Goal: Check status: Check status

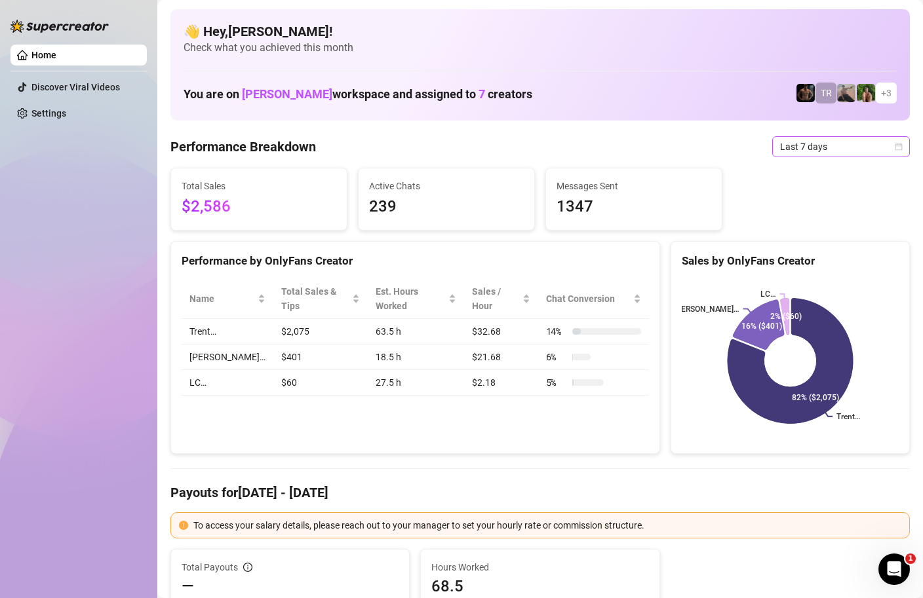
click at [904, 150] on div "Last 7 days" at bounding box center [841, 146] width 138 height 21
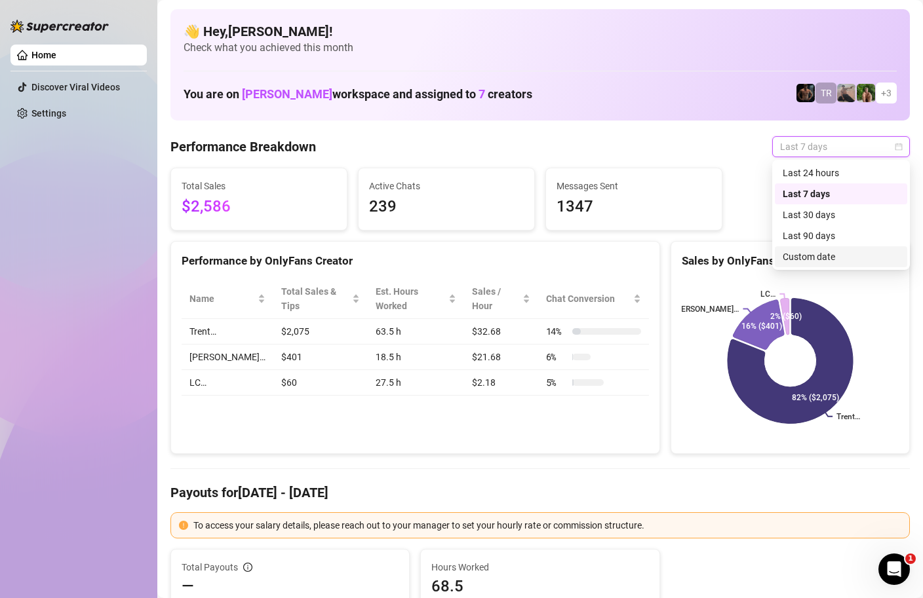
click at [819, 259] on div "Custom date" at bounding box center [840, 257] width 117 height 14
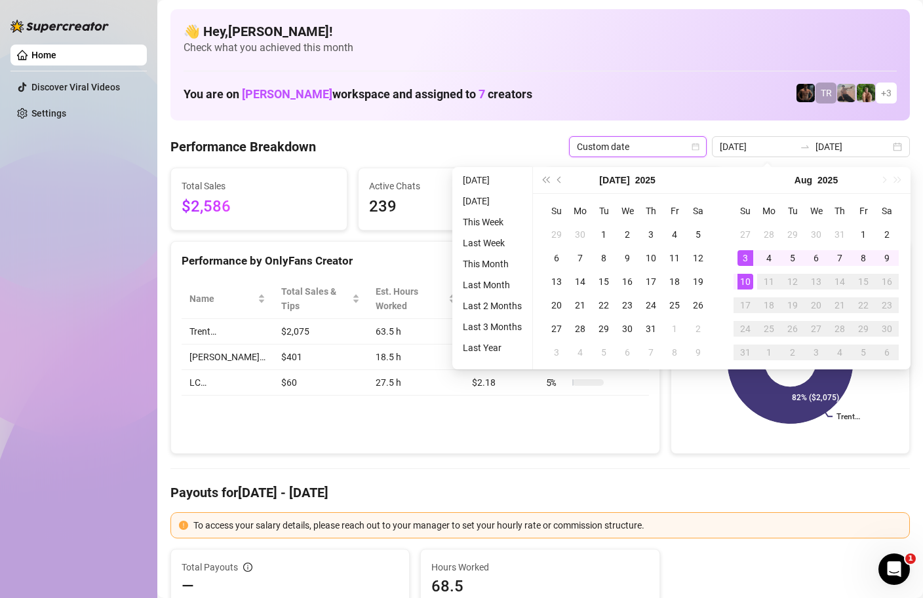
type input "[DATE]"
click at [746, 282] on div "10" at bounding box center [745, 282] width 16 height 16
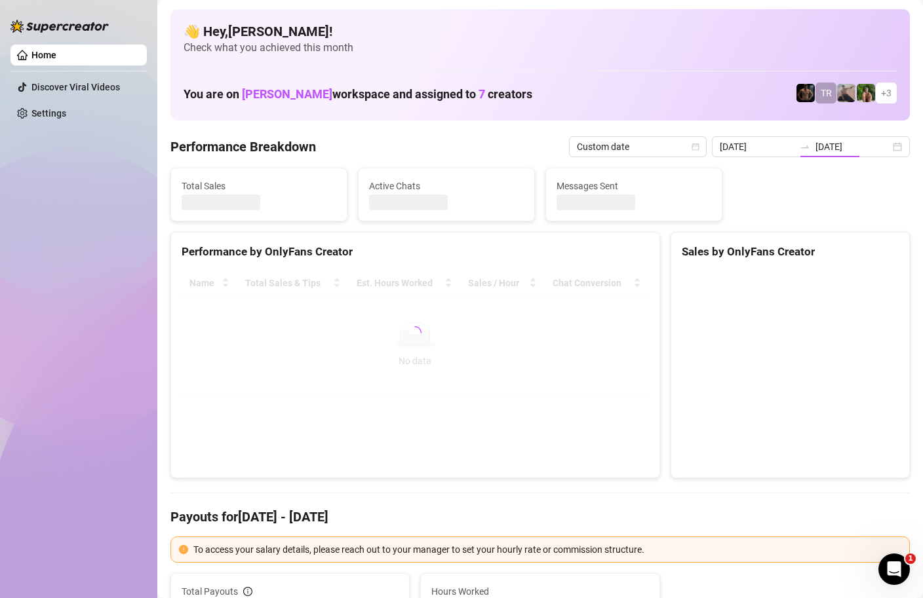
type input "[DATE]"
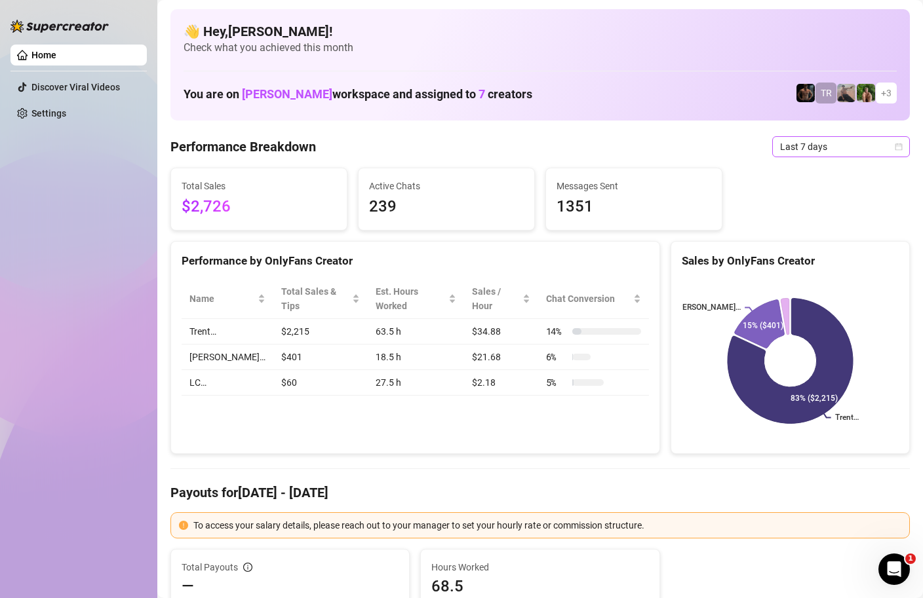
click at [895, 143] on icon "calendar" at bounding box center [898, 147] width 8 height 8
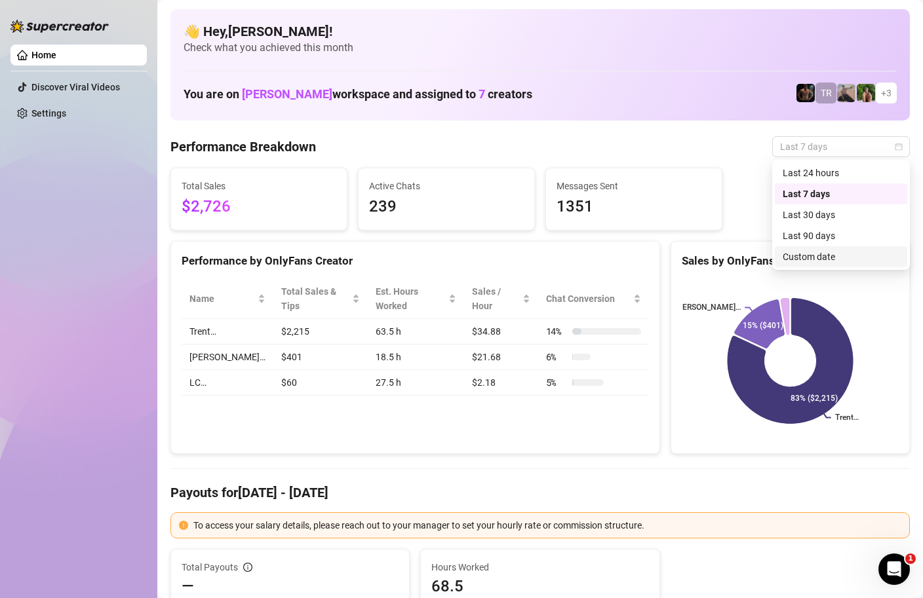
click at [830, 261] on div "Custom date" at bounding box center [840, 257] width 117 height 14
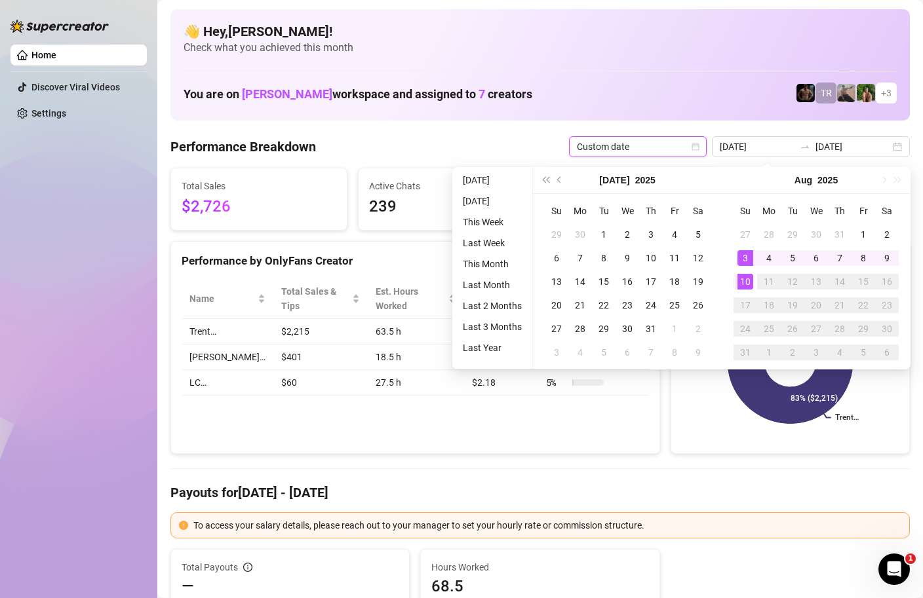
type input "[DATE]"
click at [748, 281] on div "10" at bounding box center [745, 282] width 16 height 16
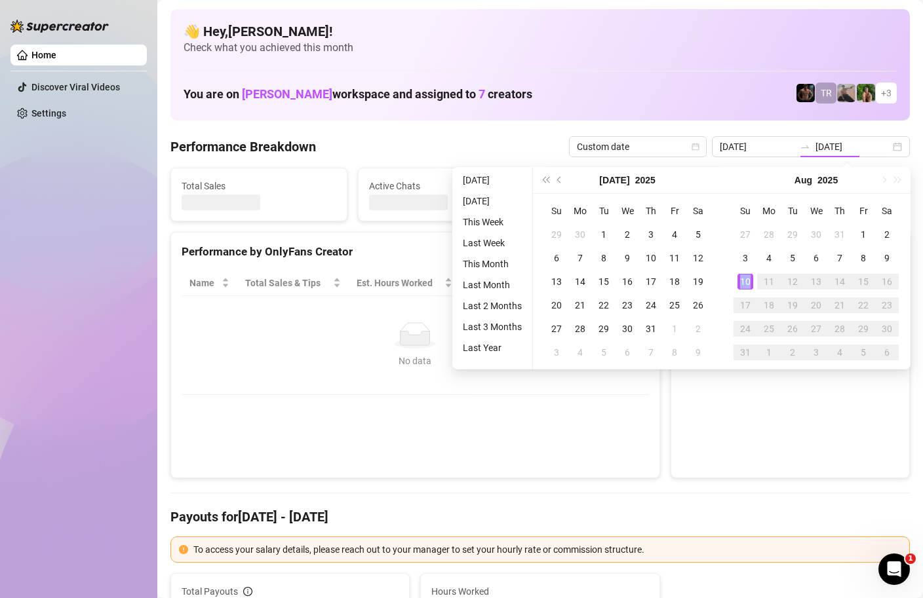
type input "[DATE]"
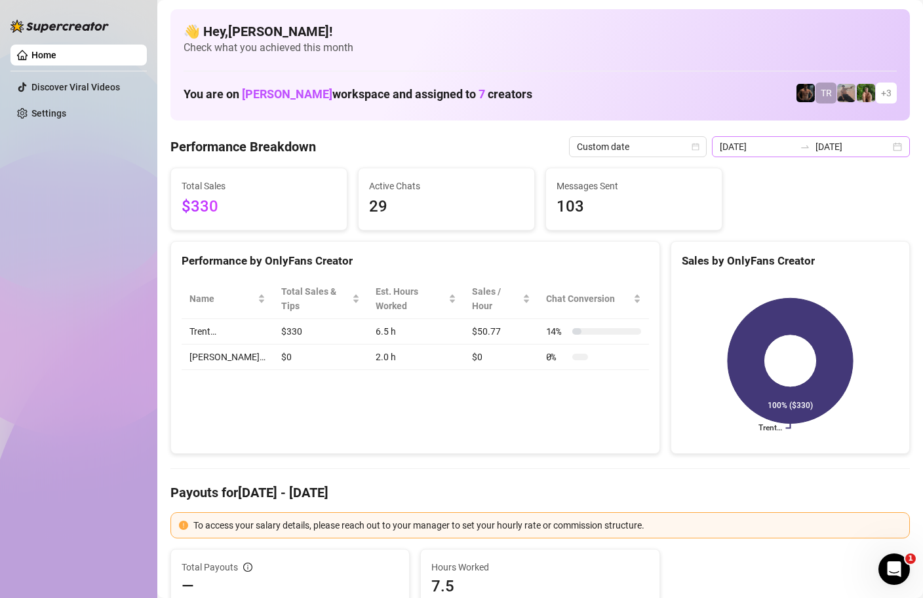
click at [896, 147] on div "2025-08-10 2025-08-10" at bounding box center [811, 146] width 198 height 21
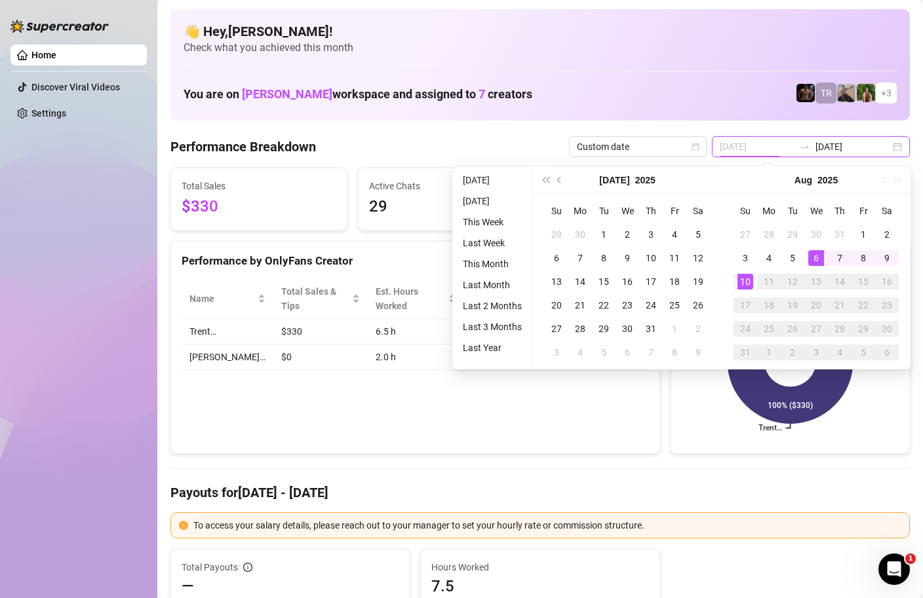
type input "[DATE]"
click at [737, 277] on div "10" at bounding box center [745, 282] width 16 height 16
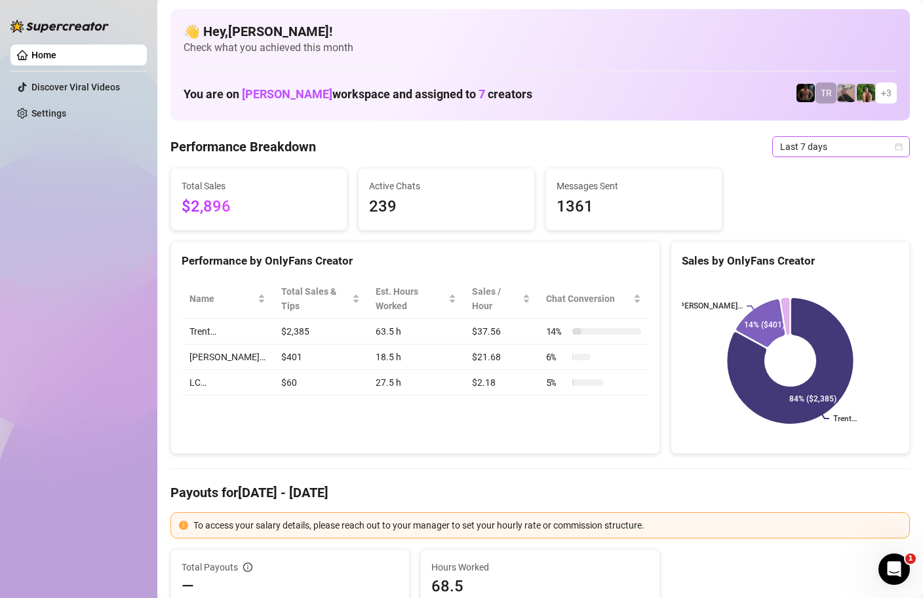
click at [900, 147] on icon "calendar" at bounding box center [898, 147] width 8 height 8
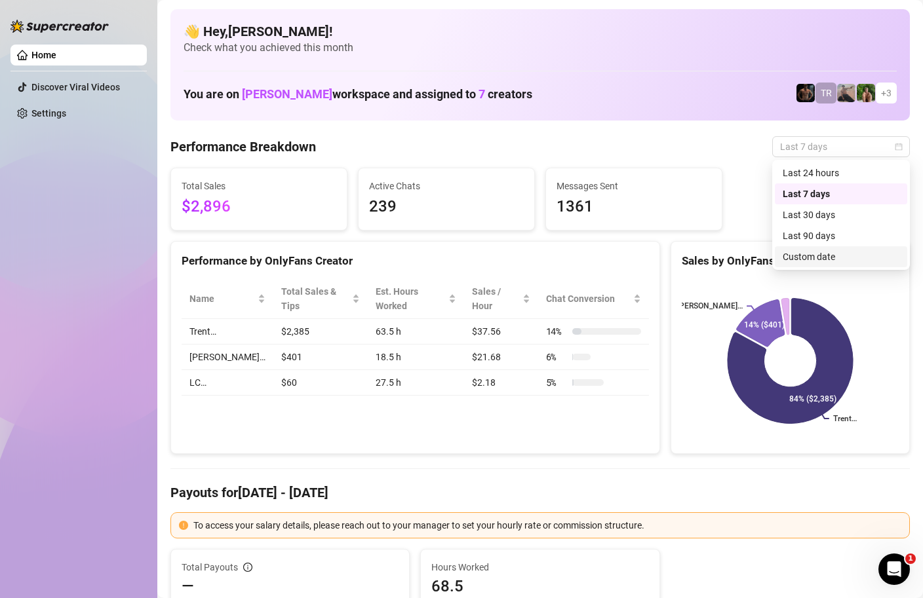
click at [799, 260] on div "Custom date" at bounding box center [840, 257] width 117 height 14
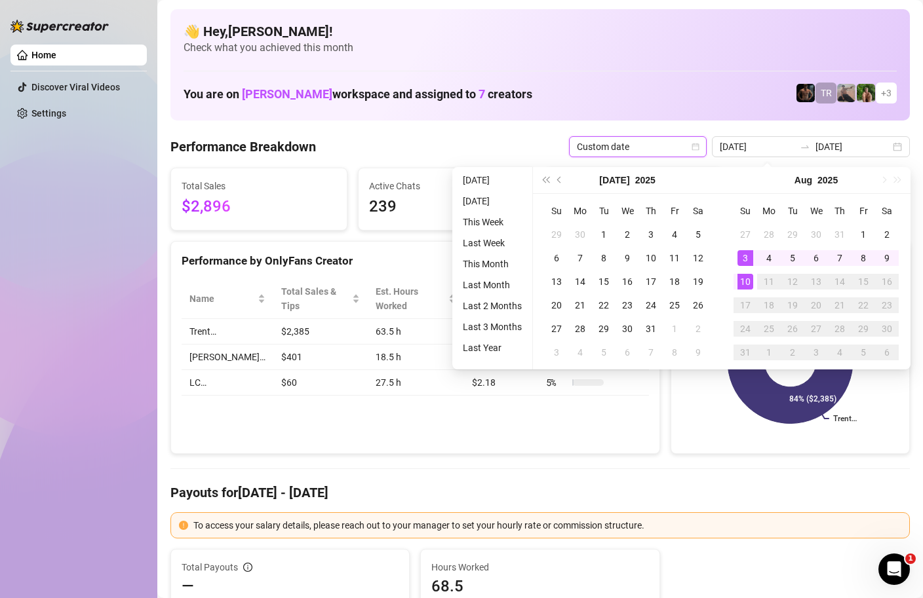
type input "[DATE]"
click at [743, 278] on div "10" at bounding box center [745, 282] width 16 height 16
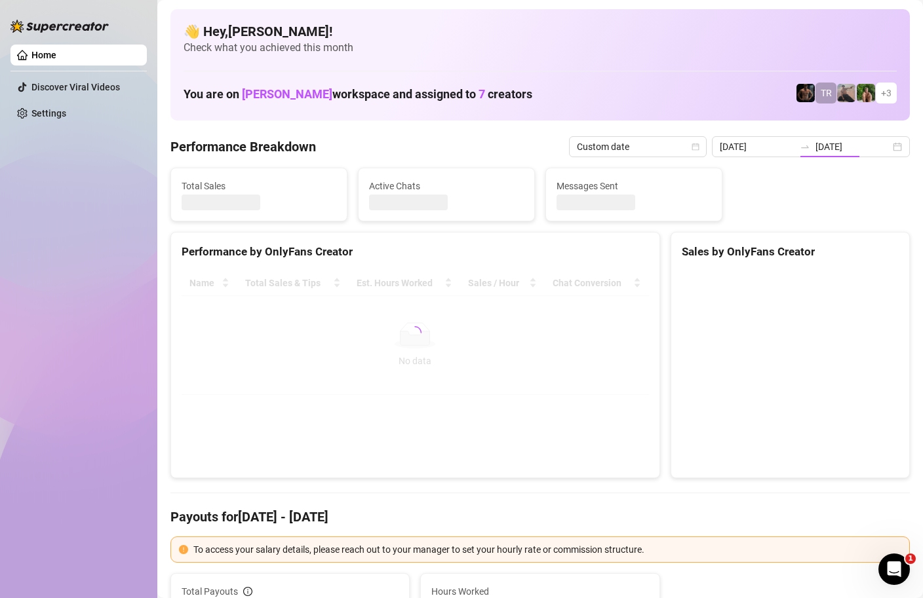
type input "[DATE]"
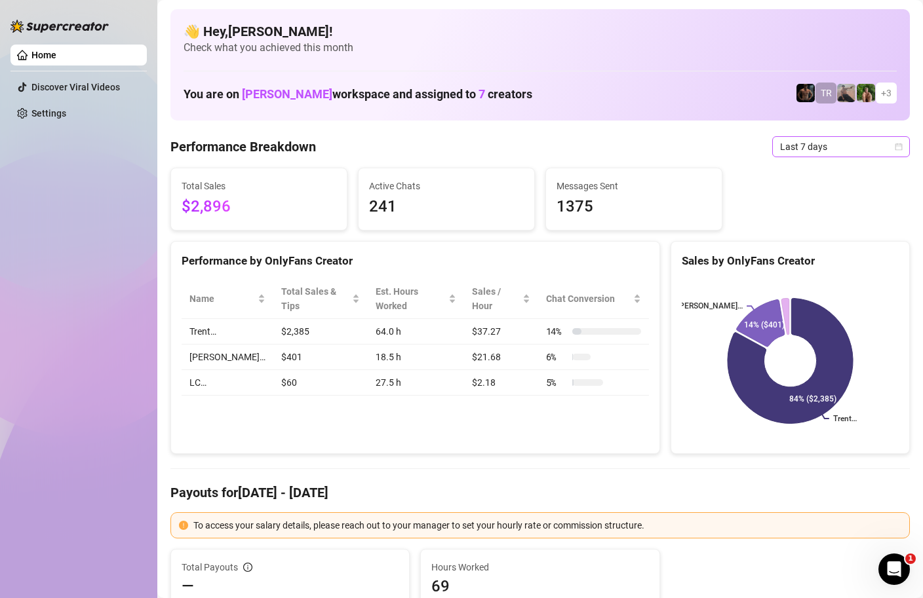
click at [902, 149] on div "Last 7 days" at bounding box center [841, 146] width 138 height 21
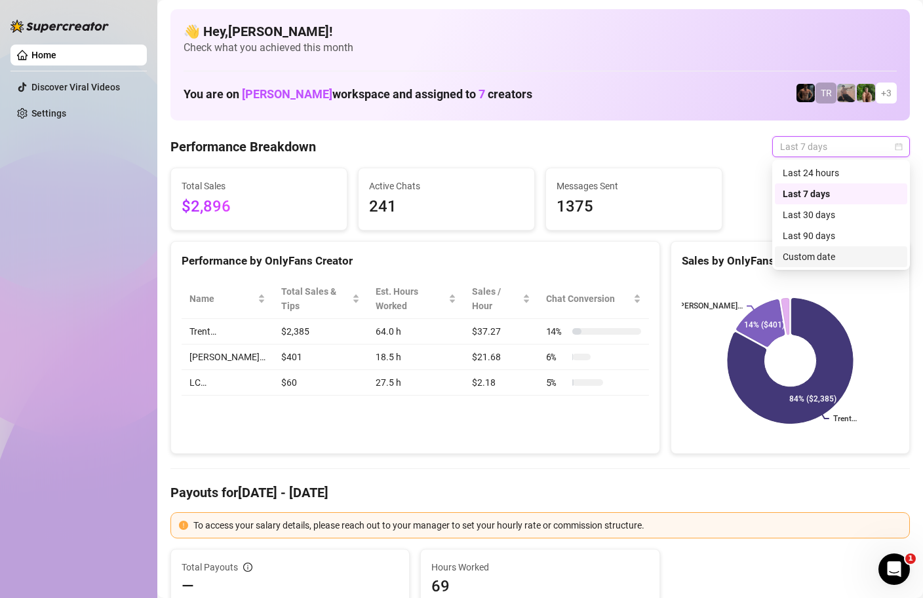
click at [810, 258] on div "Custom date" at bounding box center [840, 257] width 117 height 14
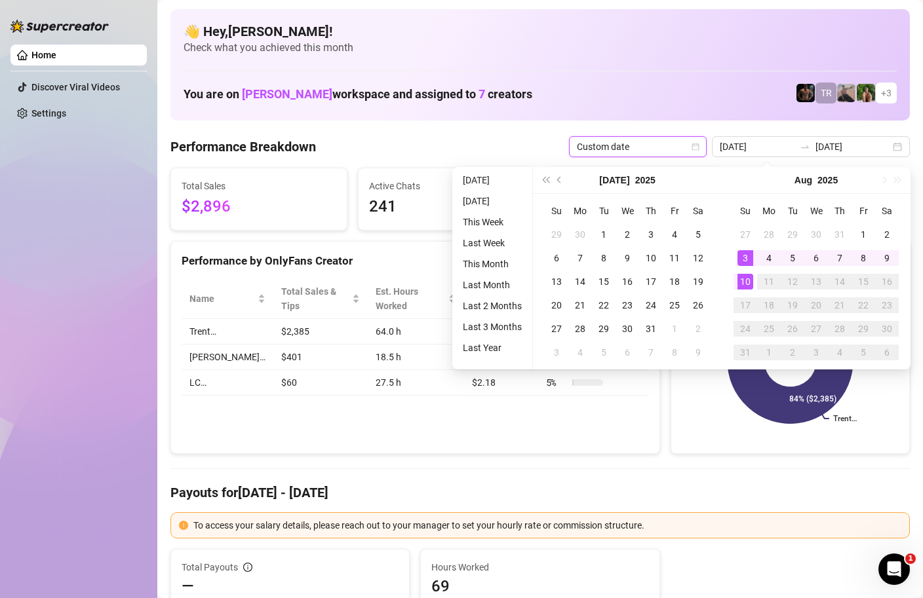
type input "[DATE]"
click at [742, 282] on div "10" at bounding box center [745, 282] width 16 height 16
type input "[DATE]"
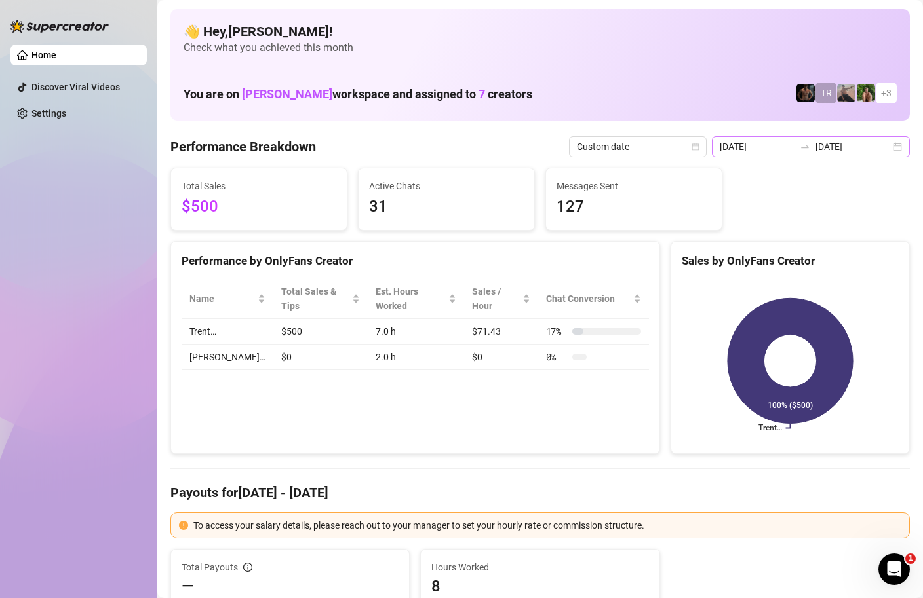
click at [898, 148] on div "2025-08-10 2025-08-10" at bounding box center [811, 146] width 198 height 21
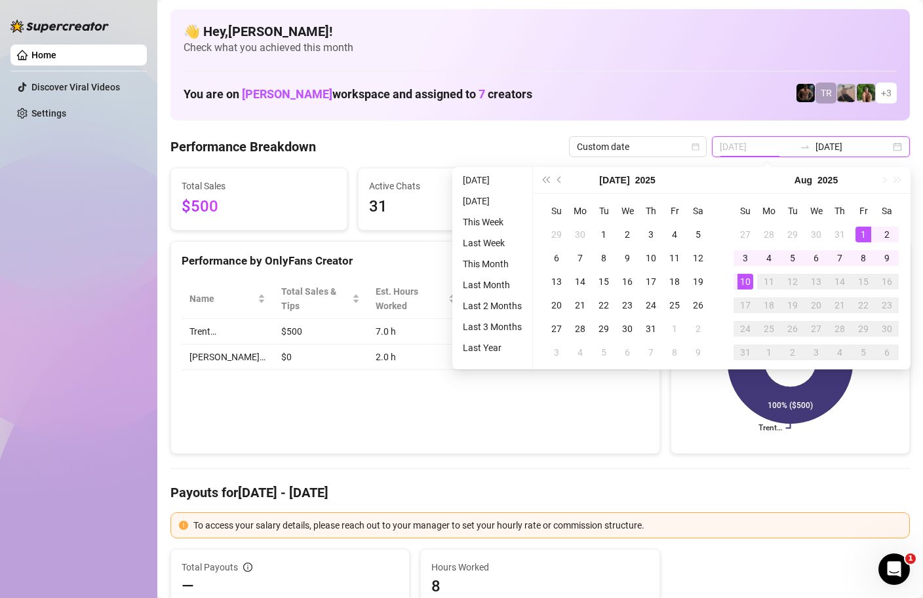
type input "2025-08-01"
click at [866, 230] on div "1" at bounding box center [863, 235] width 16 height 16
type input "[DATE]"
click at [748, 278] on div "10" at bounding box center [745, 282] width 16 height 16
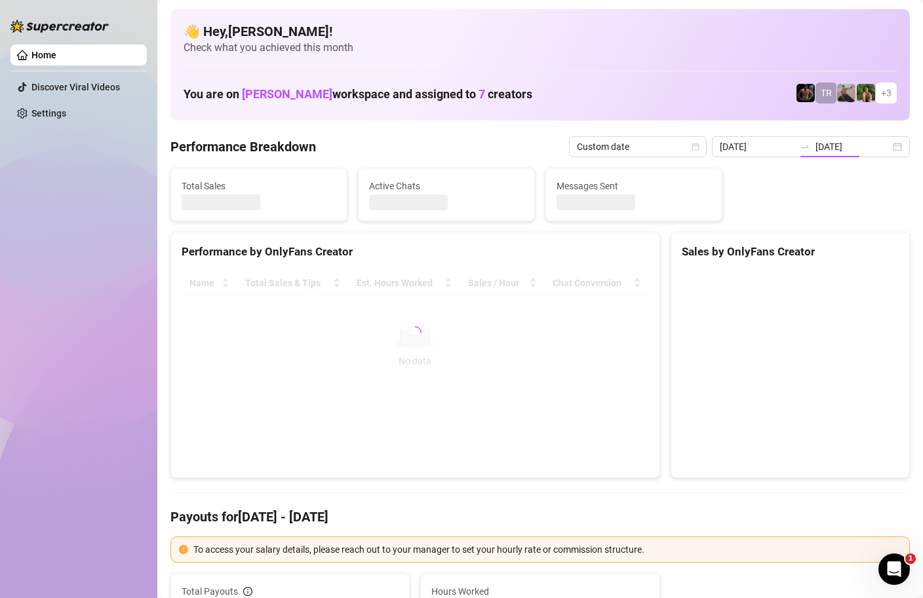
type input "2025-08-01"
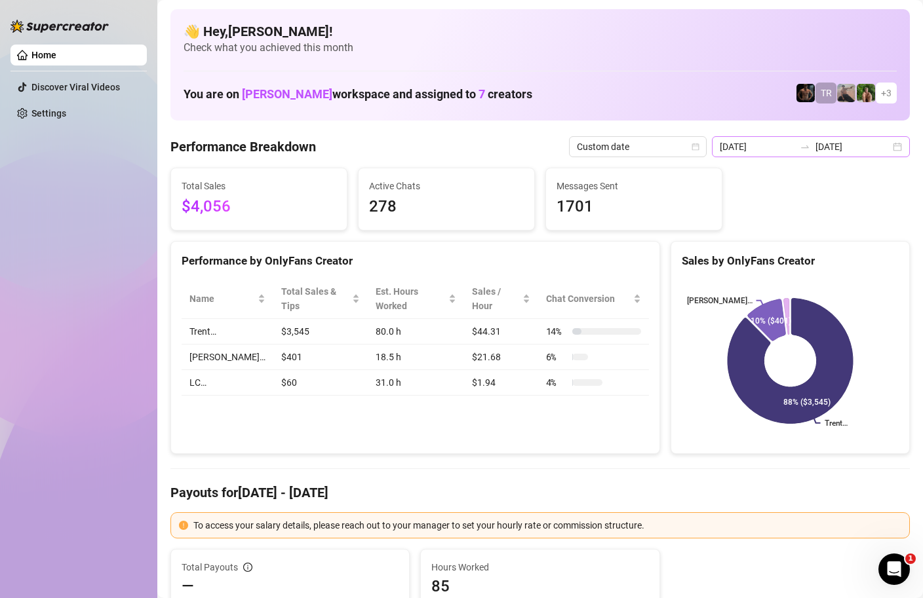
click at [900, 152] on div "2025-08-01 2025-08-10" at bounding box center [811, 146] width 198 height 21
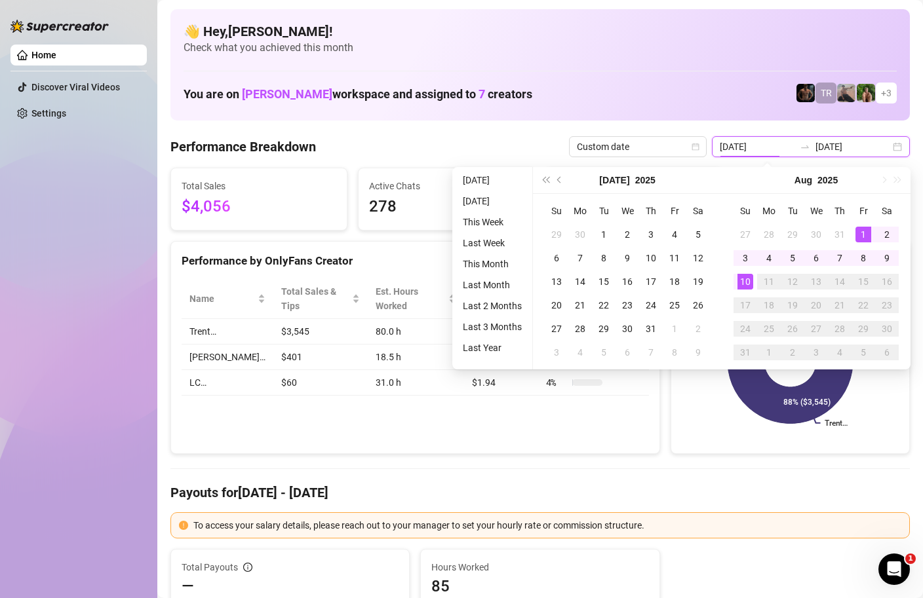
type input "[DATE]"
click at [749, 277] on div "10" at bounding box center [745, 282] width 16 height 16
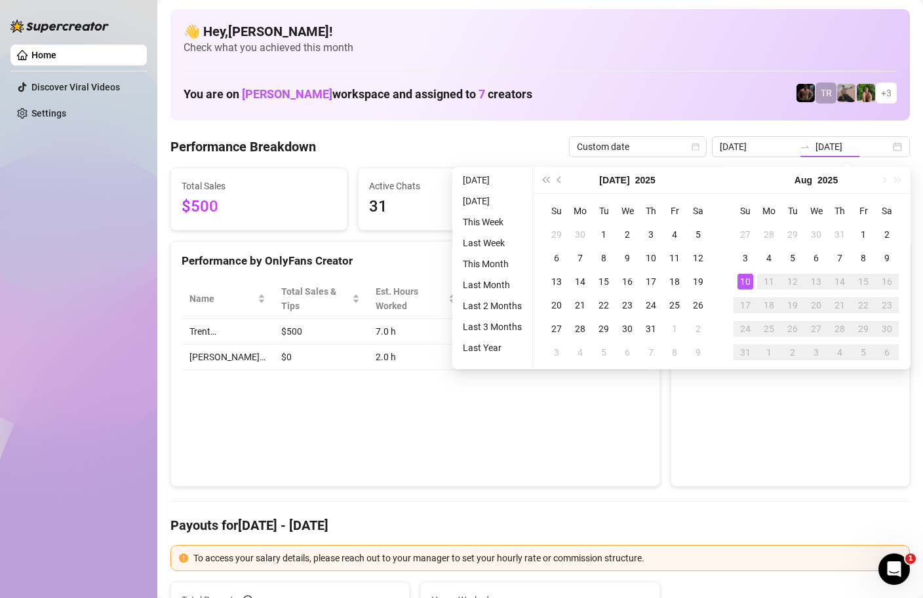
type input "[DATE]"
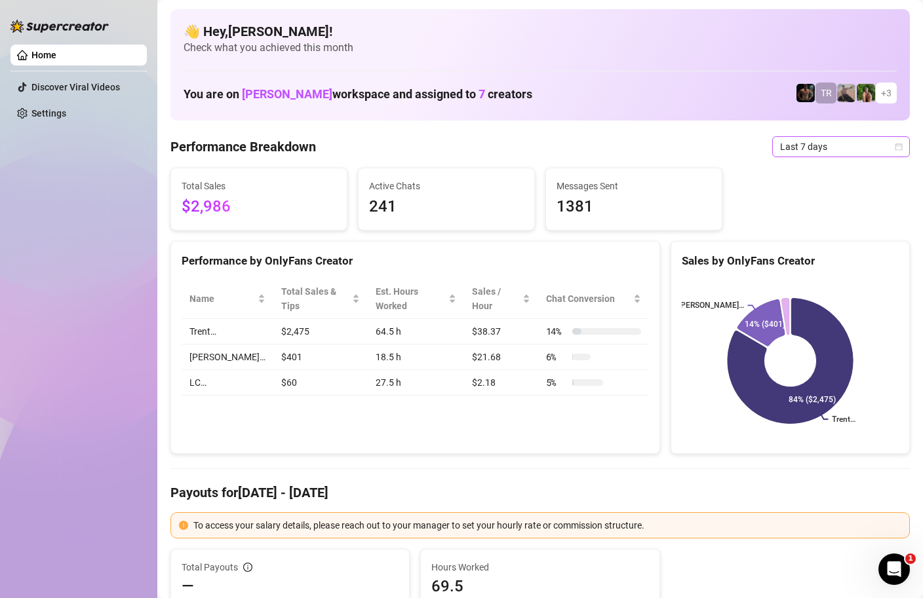
click at [899, 144] on icon "calendar" at bounding box center [898, 147] width 8 height 8
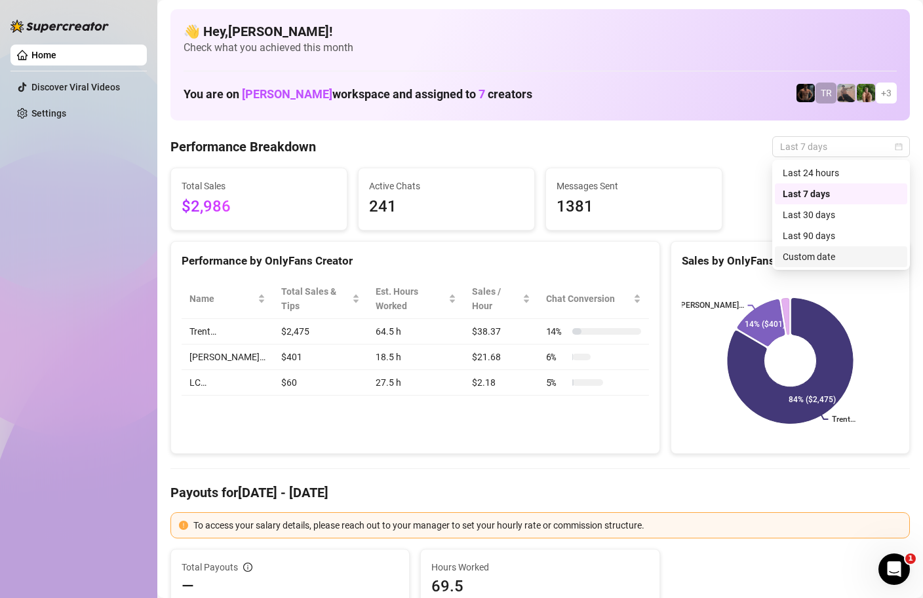
click at [806, 258] on div "Custom date" at bounding box center [840, 257] width 117 height 14
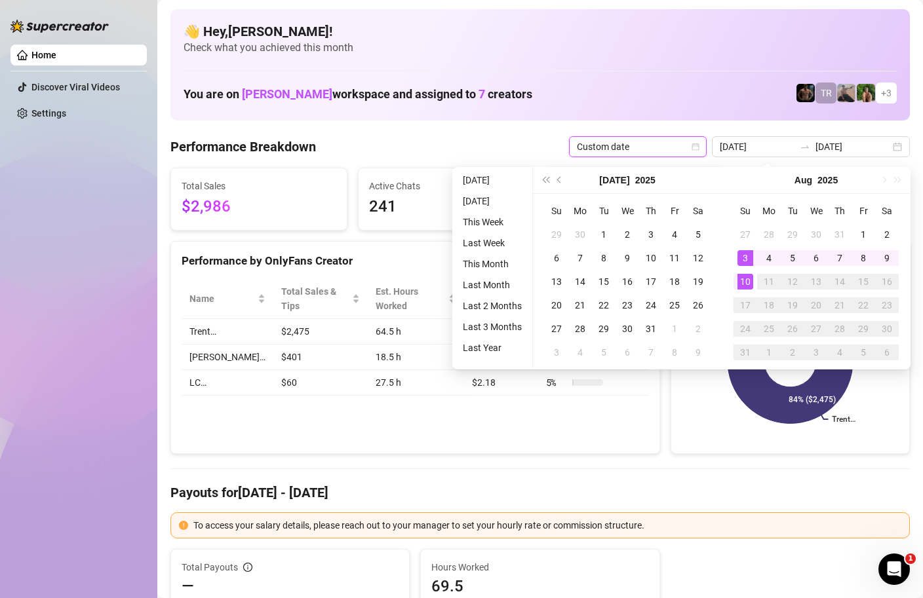
type input "[DATE]"
click at [736, 275] on td "10" at bounding box center [745, 282] width 24 height 24
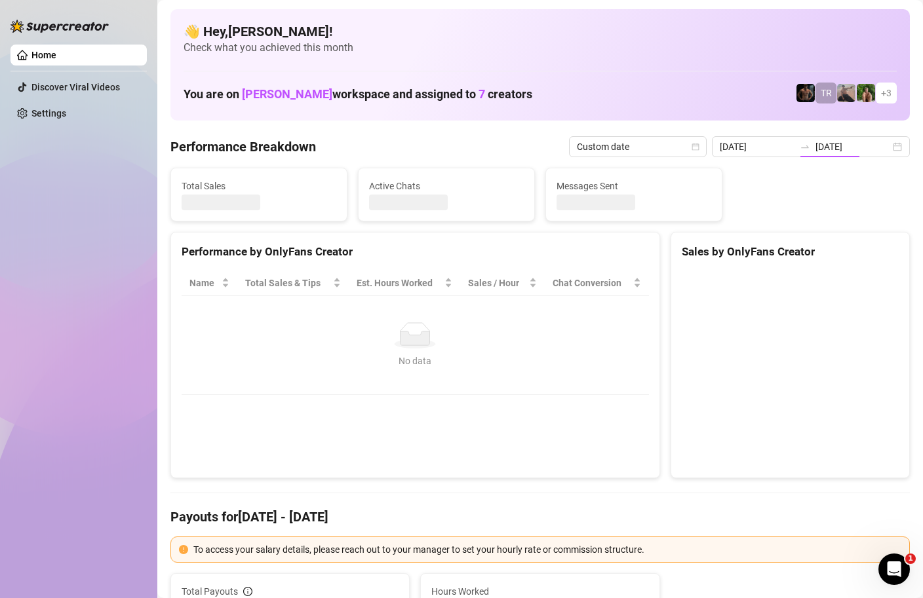
type input "[DATE]"
